Goal: Find specific page/section: Find specific page/section

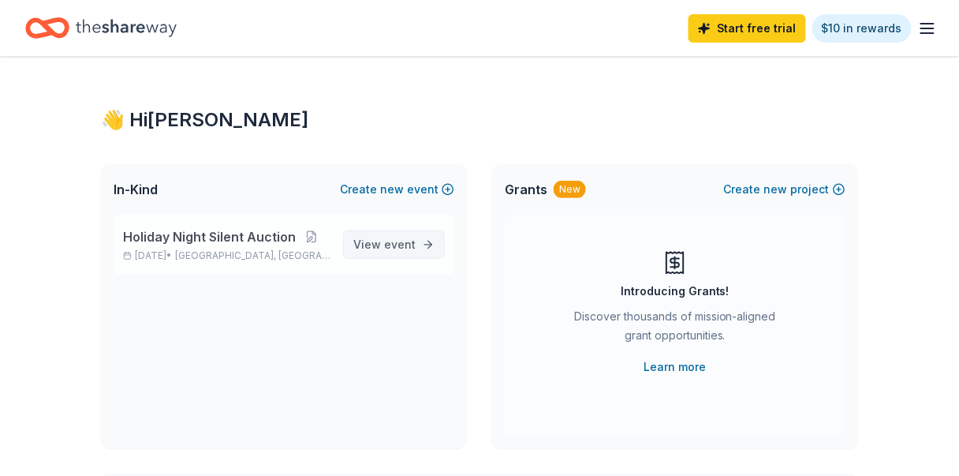
click at [361, 246] on span "View event" at bounding box center [384, 244] width 62 height 19
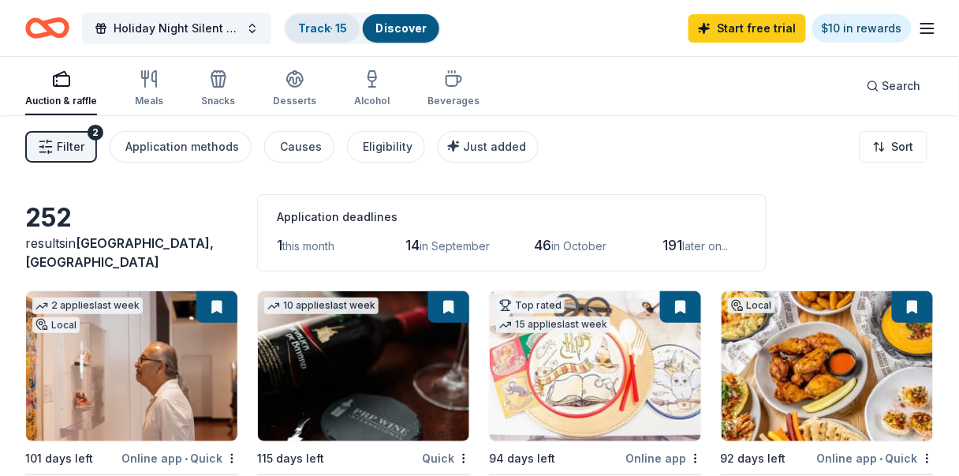
click at [331, 36] on div "Track · 15" at bounding box center [322, 28] width 74 height 28
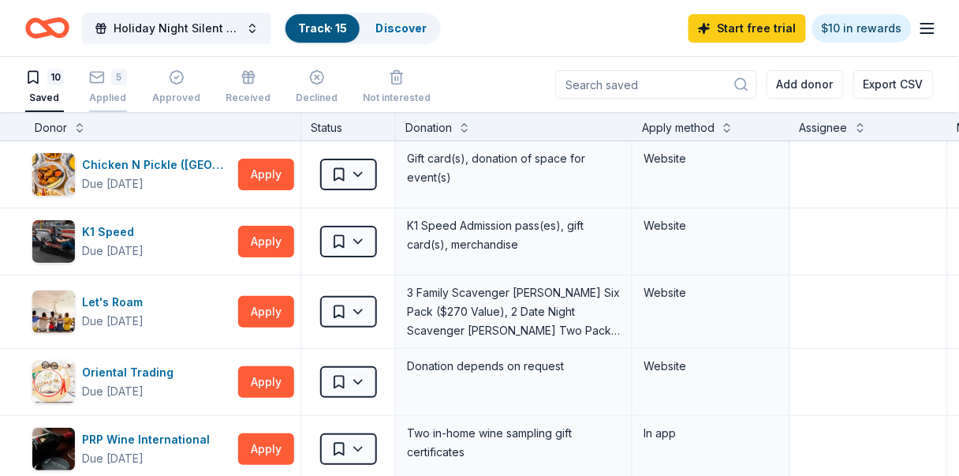
click at [99, 82] on rect "button" at bounding box center [97, 77] width 13 height 10
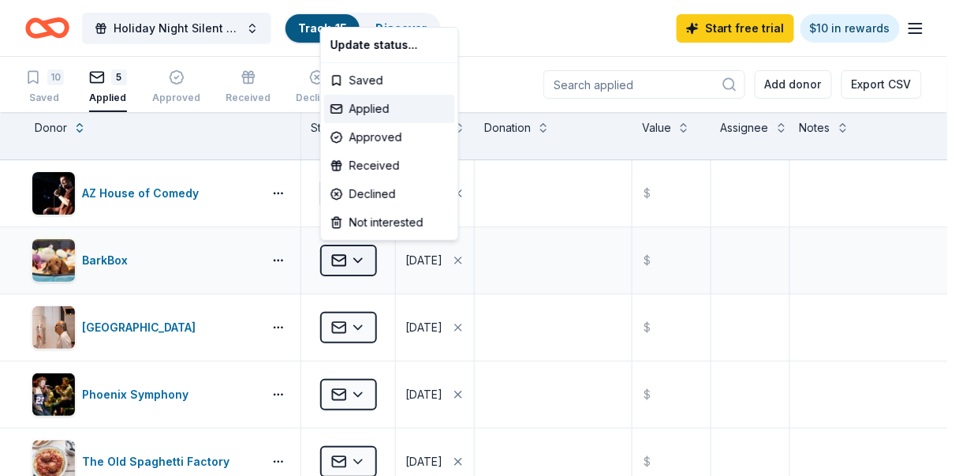
click at [362, 256] on html "Holiday Night Silent Auction Track · 15 Discover Start free trial $10 in reward…" at bounding box center [479, 238] width 959 height 476
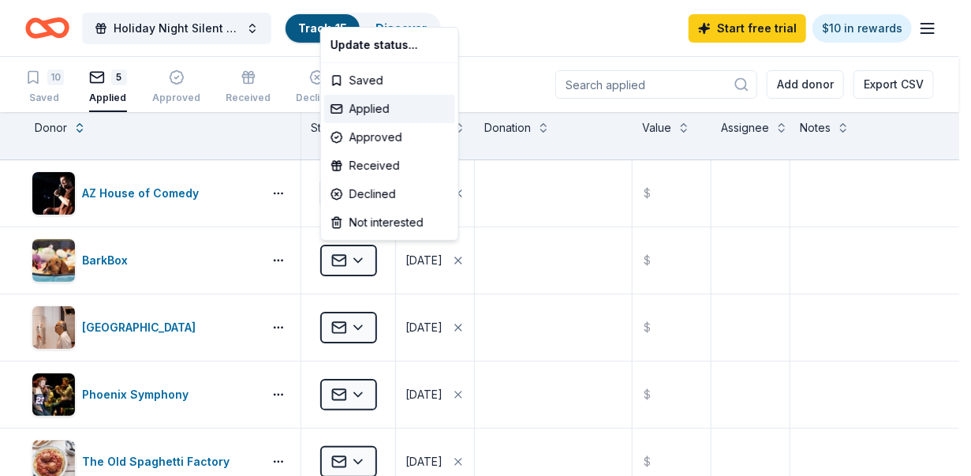
click at [540, 76] on html "Holiday Night Silent Auction Track · 15 Discover Start free trial $10 in reward…" at bounding box center [485, 238] width 971 height 476
